Goal: Task Accomplishment & Management: Manage account settings

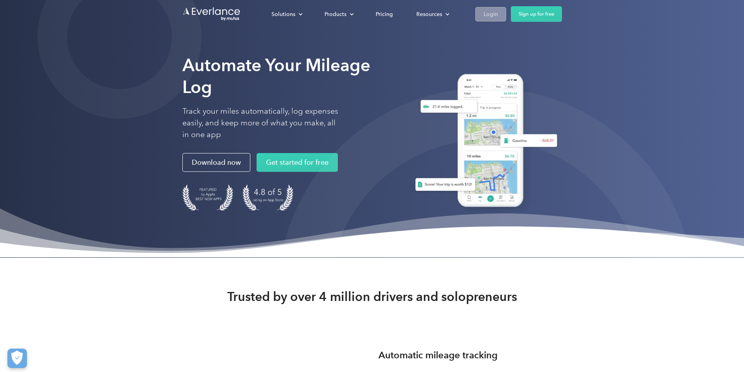
click at [498, 13] on div "Login" at bounding box center [491, 14] width 14 height 10
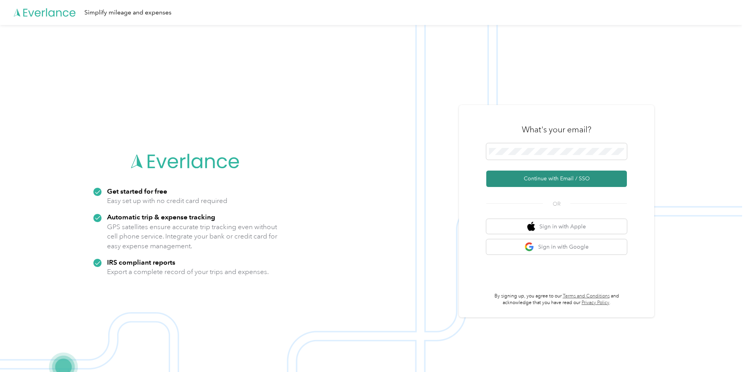
click at [548, 176] on button "Continue with Email / SSO" at bounding box center [556, 179] width 141 height 16
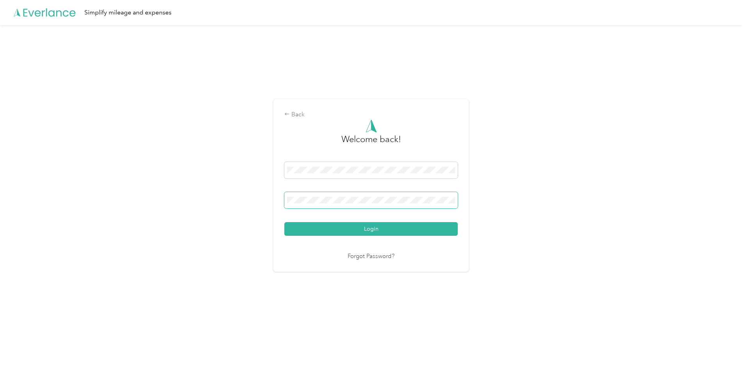
click at [284, 222] on button "Login" at bounding box center [370, 229] width 173 height 14
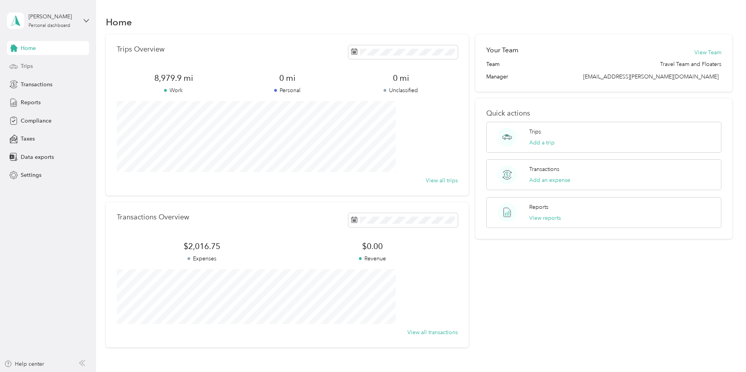
click at [23, 68] on span "Trips" at bounding box center [27, 66] width 12 height 8
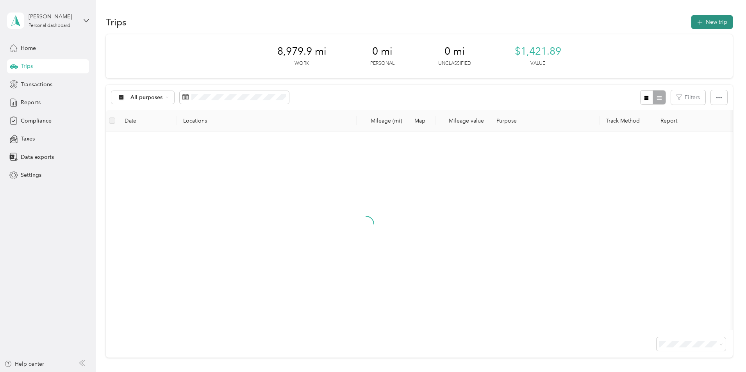
click at [691, 21] on button "New trip" at bounding box center [711, 22] width 41 height 14
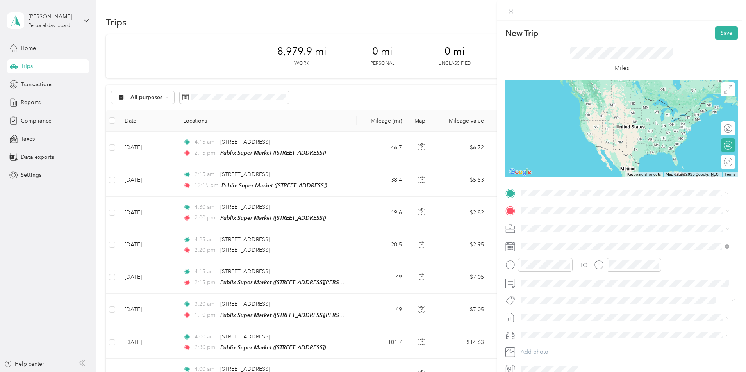
click at [566, 223] on span "[STREET_ADDRESS][US_STATE]" at bounding box center [575, 221] width 78 height 7
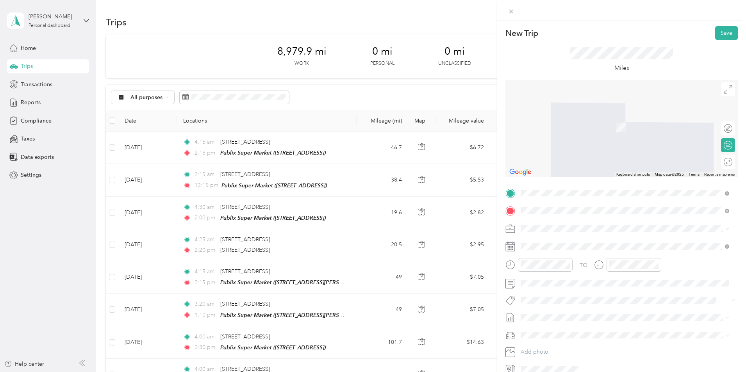
click at [602, 246] on div "TEAM Publix Super Market [STREET_ADDRESS]" at bounding box center [575, 247] width 79 height 19
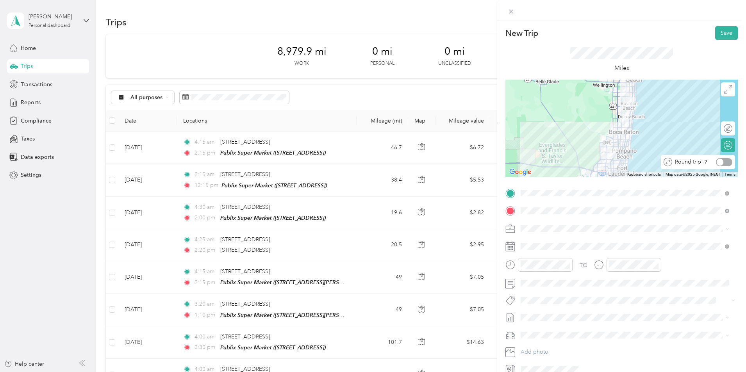
click at [725, 162] on div at bounding box center [724, 162] width 16 height 8
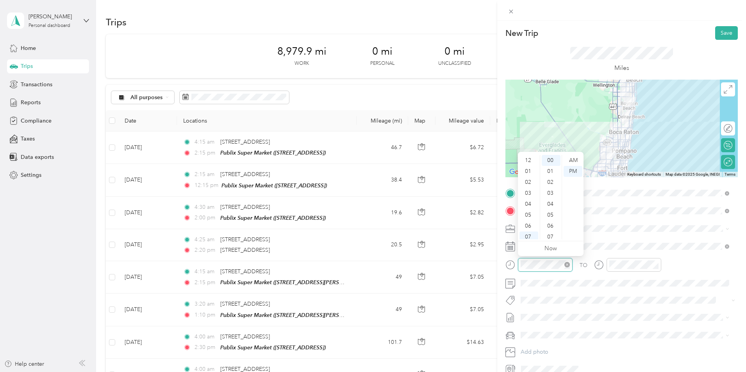
scroll to position [47, 0]
click at [530, 156] on div "04" at bounding box center [529, 157] width 19 height 11
click at [554, 167] on div "15" at bounding box center [551, 168] width 19 height 11
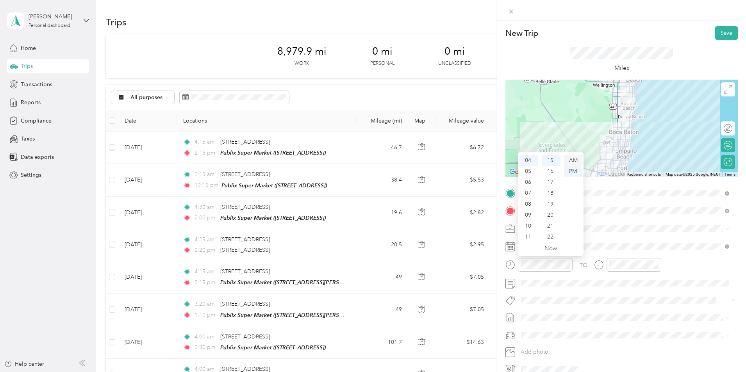
click at [571, 159] on div "AM" at bounding box center [573, 160] width 19 height 11
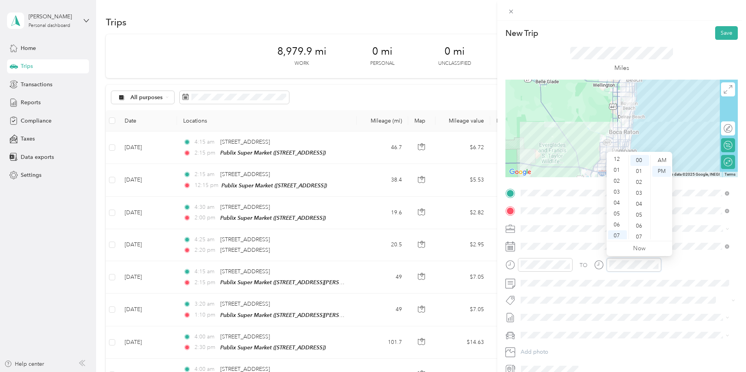
scroll to position [0, 0]
click at [617, 183] on div "02" at bounding box center [617, 182] width 19 height 11
click at [640, 206] on div "15" at bounding box center [639, 207] width 19 height 11
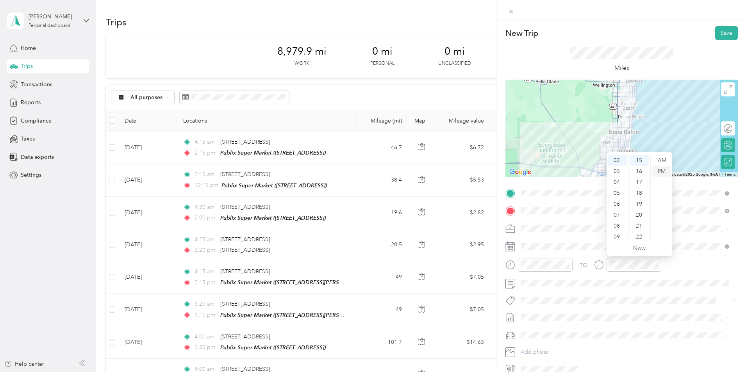
click at [663, 172] on div "PM" at bounding box center [661, 171] width 19 height 11
click at [559, 253] on div "TO Add photo" at bounding box center [621, 281] width 232 height 189
click at [718, 31] on button "Save" at bounding box center [726, 33] width 23 height 14
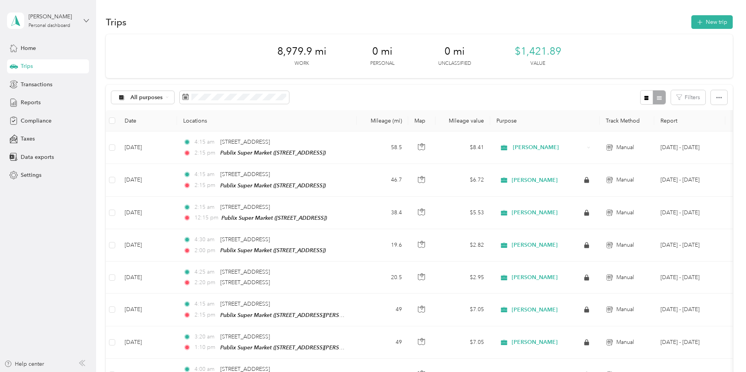
click at [87, 20] on icon at bounding box center [86, 20] width 5 height 5
click at [41, 65] on div "Log out" at bounding box center [112, 64] width 198 height 14
